Goal: Transaction & Acquisition: Purchase product/service

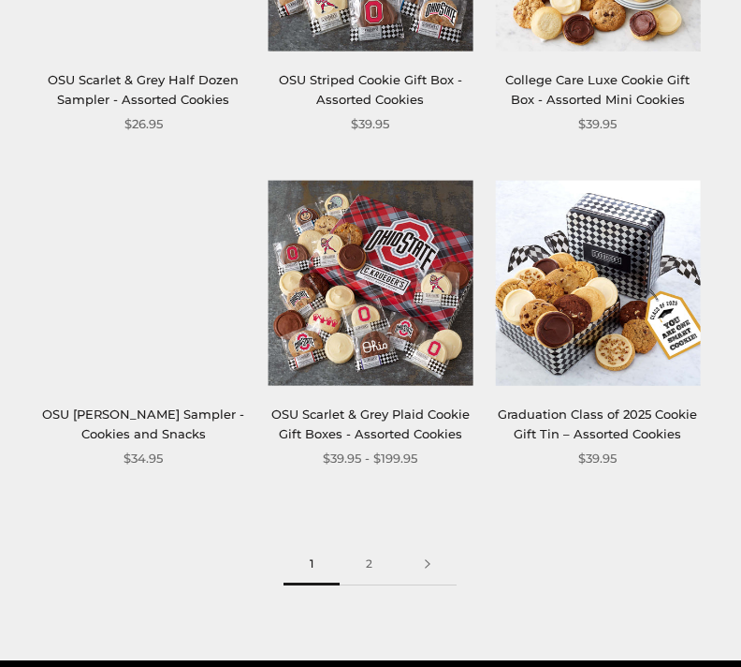
scroll to position [2602, 0]
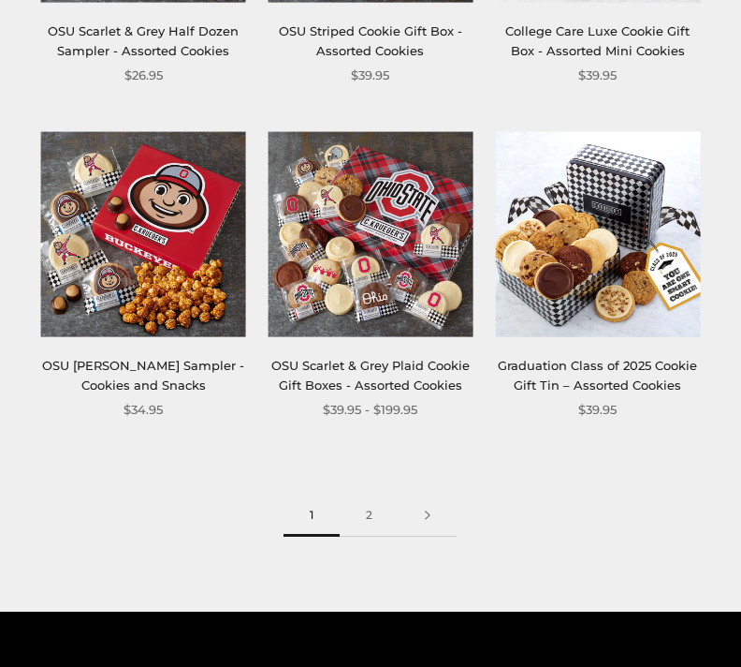
click at [383, 496] on link "2" at bounding box center [369, 515] width 59 height 42
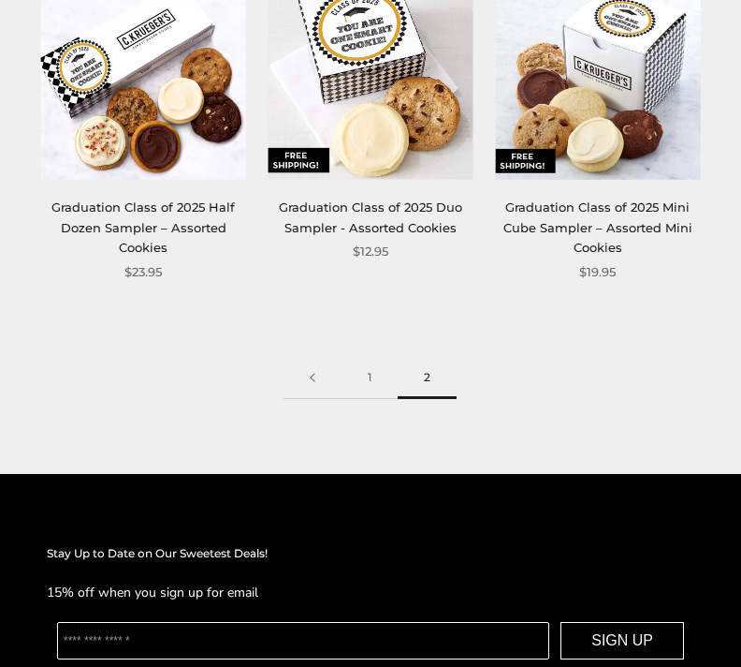
scroll to position [389, 0]
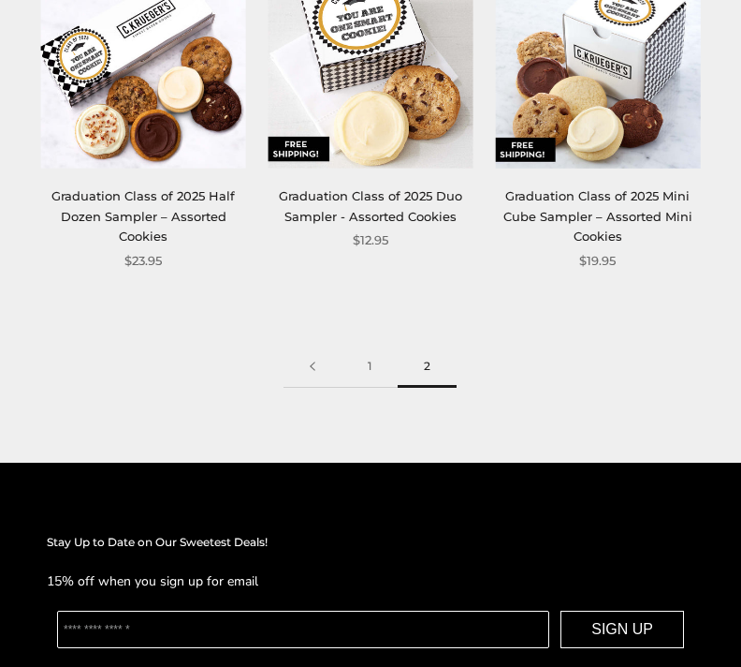
click at [314, 358] on link at bounding box center [313, 367] width 58 height 42
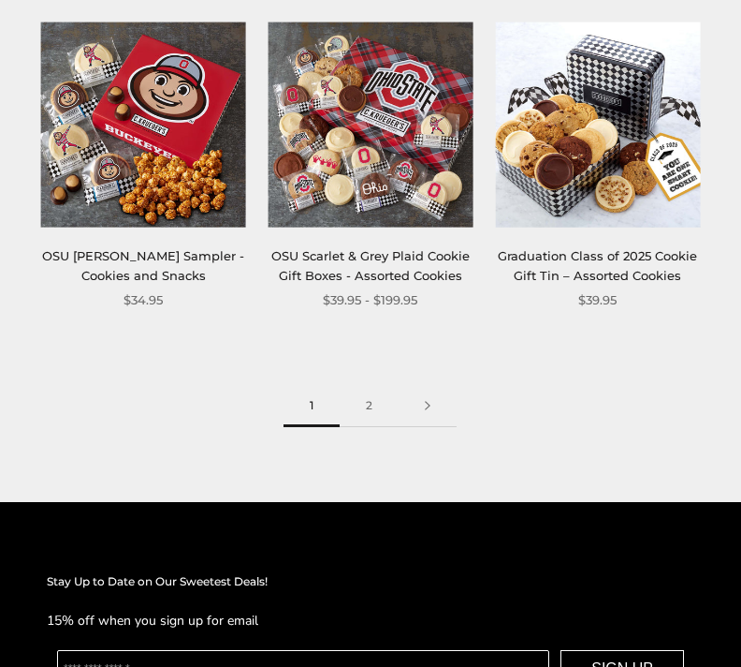
scroll to position [2711, 0]
click at [433, 397] on link at bounding box center [428, 406] width 58 height 42
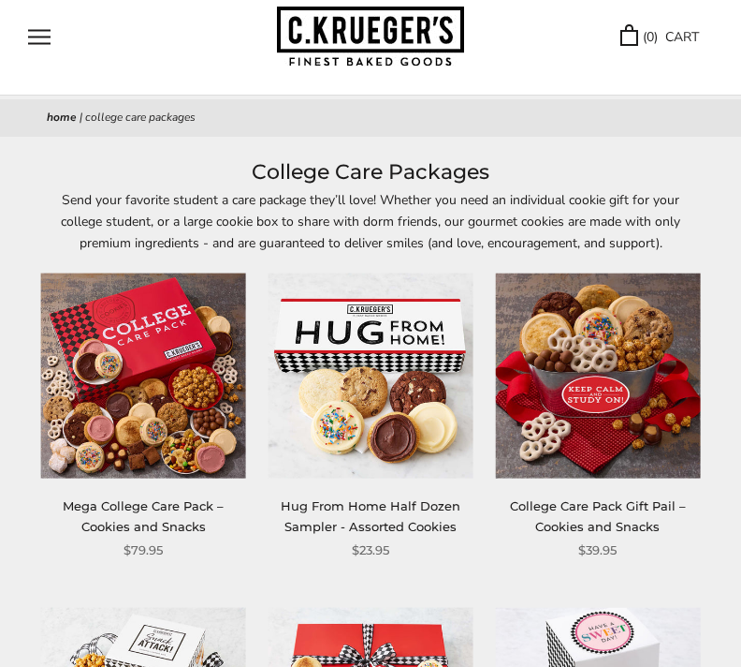
scroll to position [0, 0]
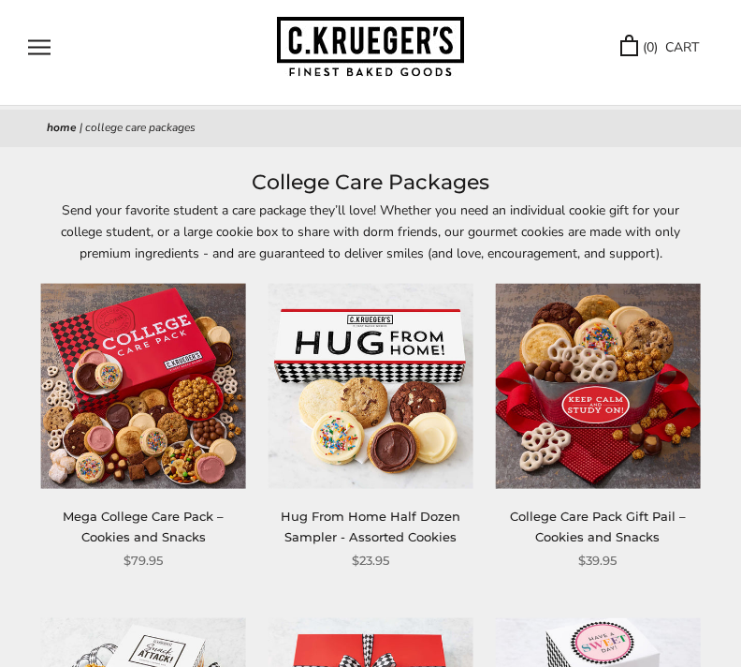
click at [393, 43] on img at bounding box center [370, 47] width 187 height 61
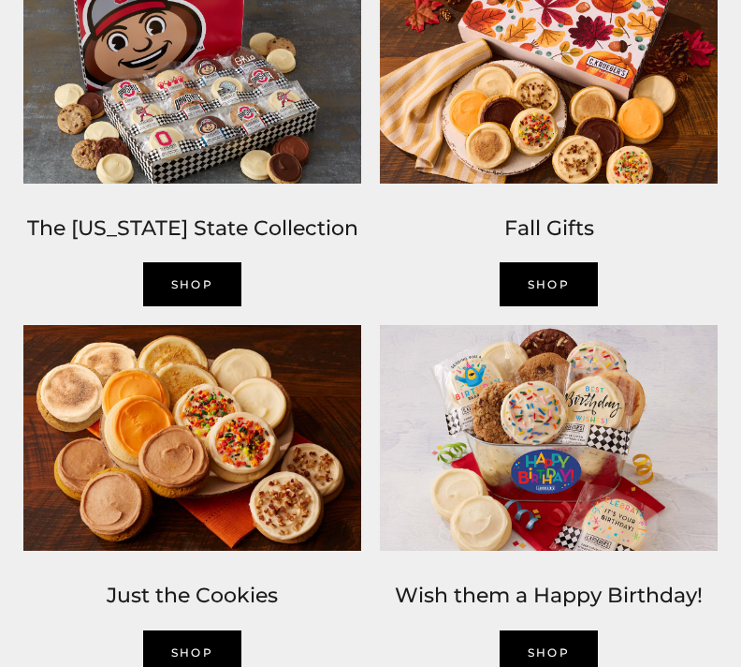
scroll to position [1105, 0]
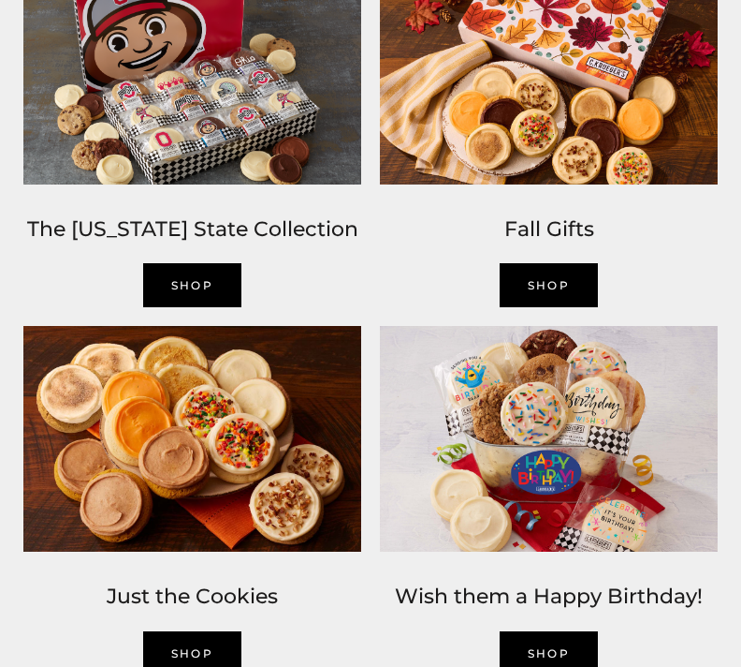
click at [285, 499] on img at bounding box center [192, 438] width 357 height 244
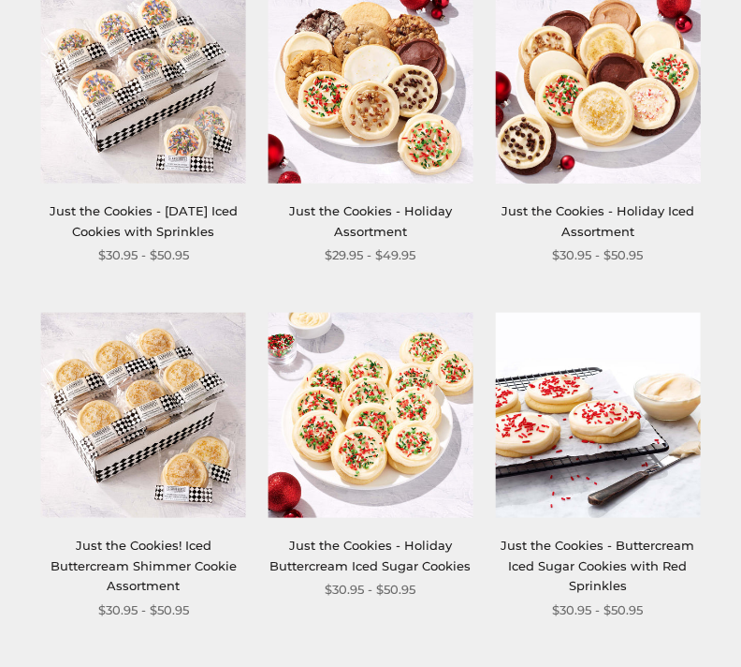
scroll to position [2468, 0]
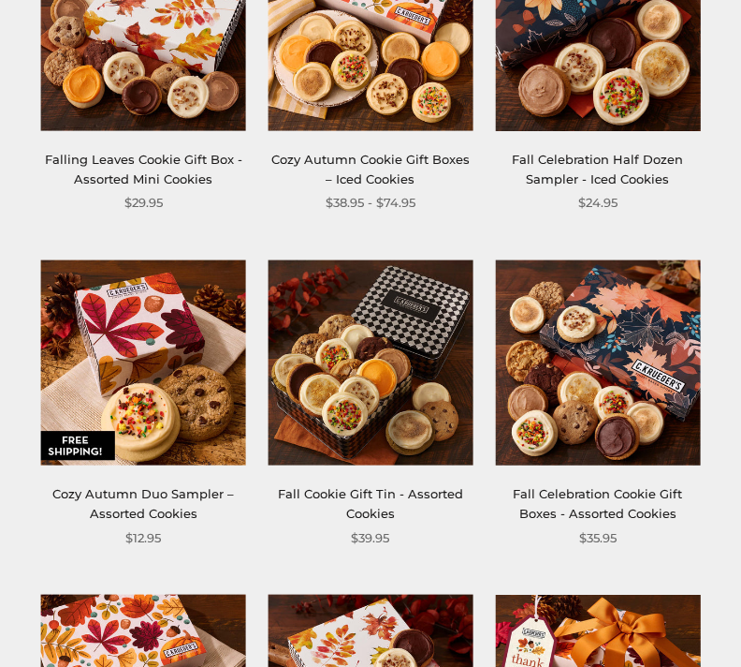
scroll to position [1140, 0]
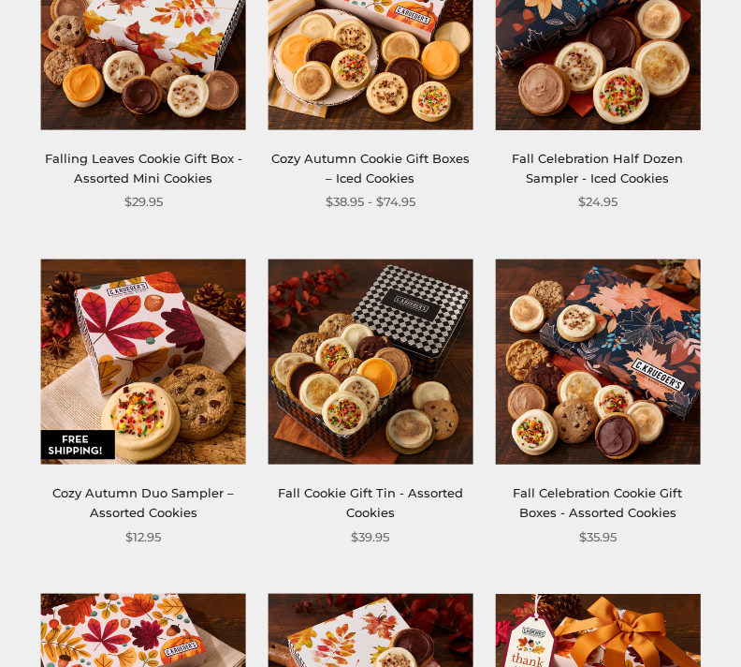
click at [680, 444] on img at bounding box center [597, 361] width 205 height 205
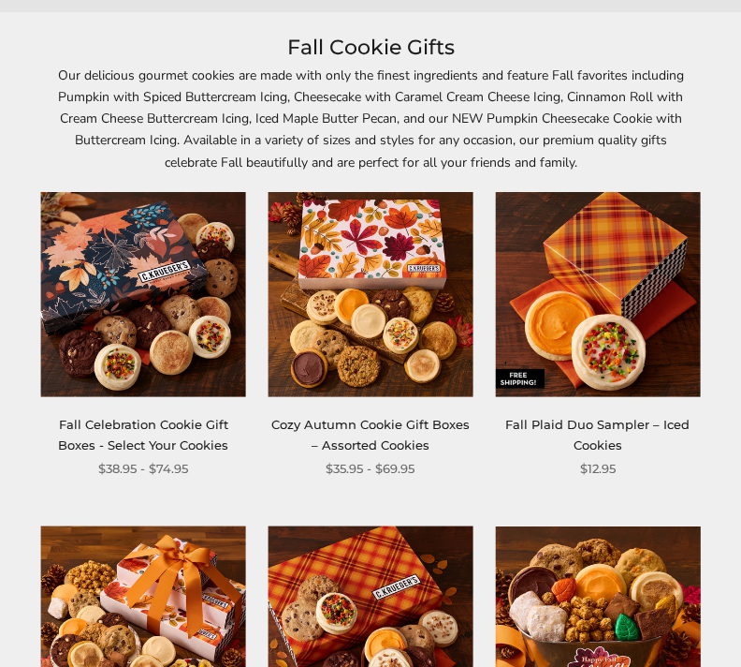
scroll to position [196, 0]
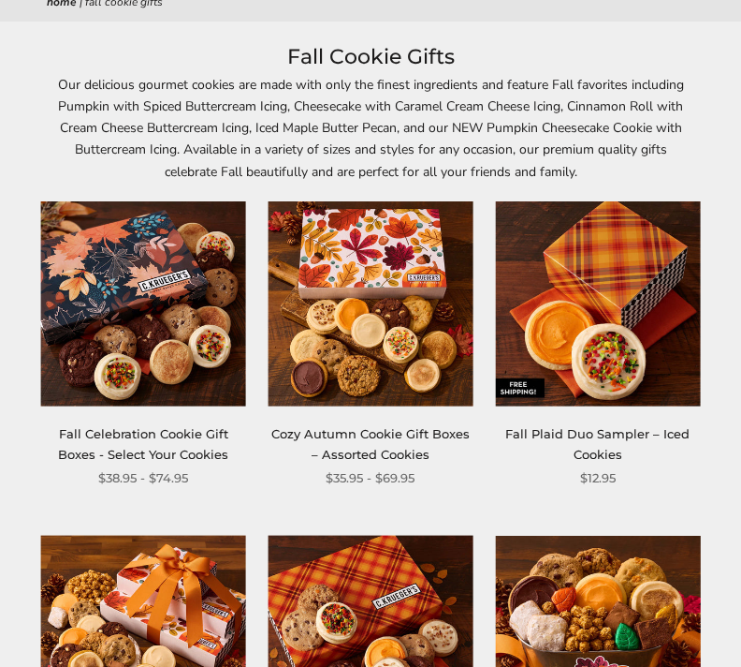
click at [185, 426] on link "Fall Celebration Cookie Gift Boxes - Select Your Cookies" at bounding box center [143, 443] width 170 height 35
click at [488, 330] on div "**********" at bounding box center [587, 344] width 228 height 287
click at [161, 392] on img at bounding box center [143, 303] width 205 height 205
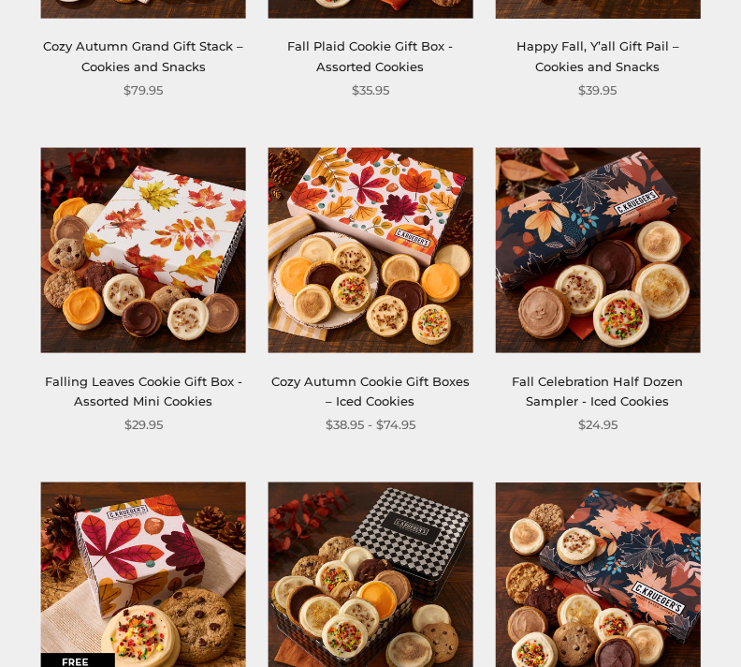
scroll to position [918, 0]
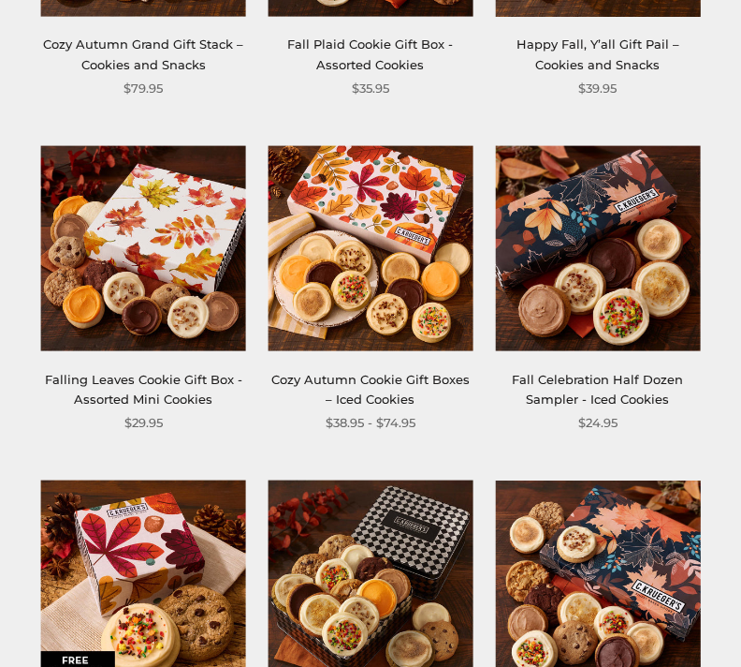
click at [177, 387] on link "Falling Leaves Cookie Gift Box - Assorted Mini Cookies" at bounding box center [144, 390] width 198 height 35
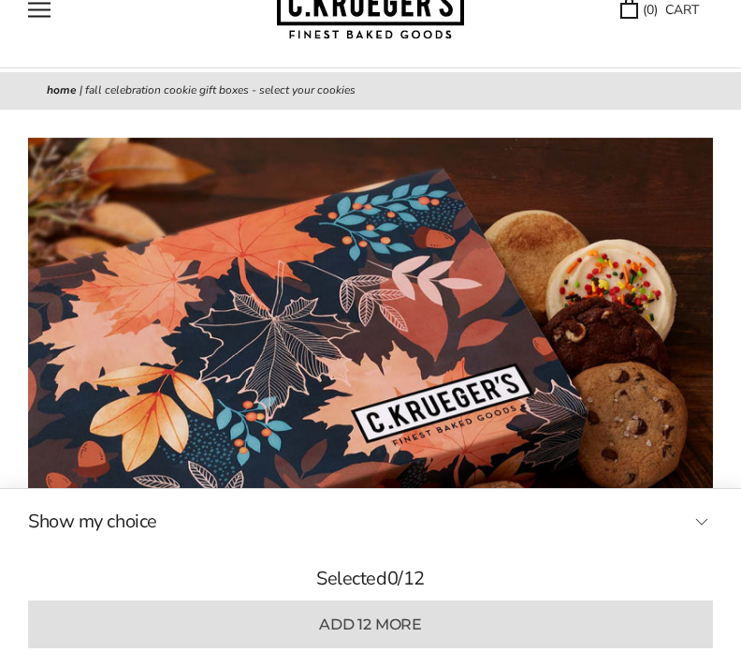
scroll to position [106, 0]
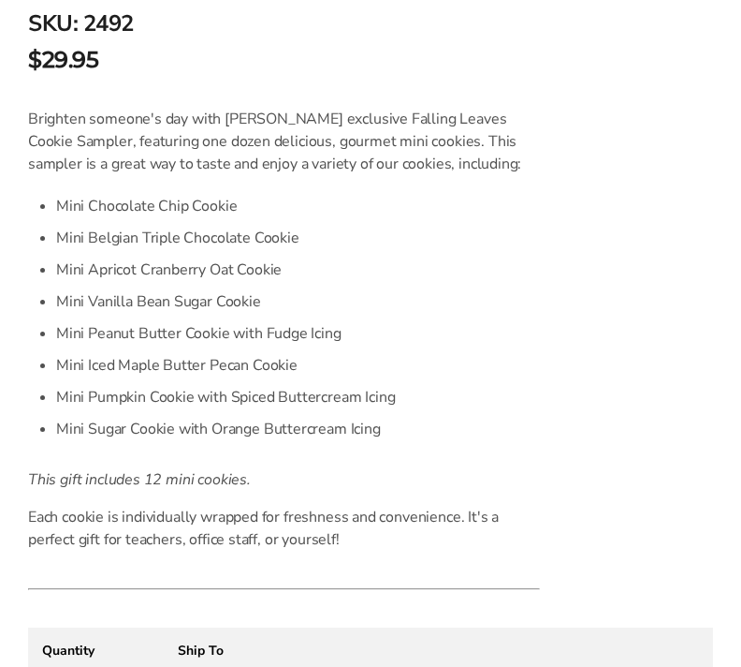
scroll to position [1126, 0]
